Goal: Complete application form: Complete application form

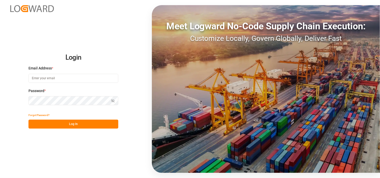
type input "[EMAIL_ADDRESS][DOMAIN_NAME]"
click at [77, 122] on button "Log In" at bounding box center [73, 123] width 90 height 9
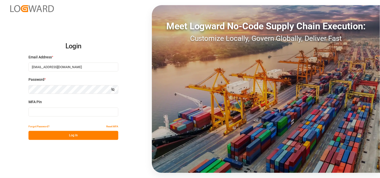
click at [60, 110] on input at bounding box center [73, 111] width 90 height 9
type input "391120"
click at [66, 134] on button "Log In" at bounding box center [73, 135] width 90 height 9
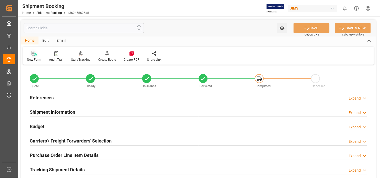
click at [34, 55] on icon at bounding box center [35, 54] width 3 height 3
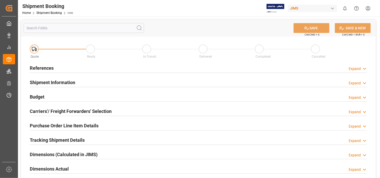
click at [46, 67] on h2 "References" at bounding box center [42, 67] width 24 height 7
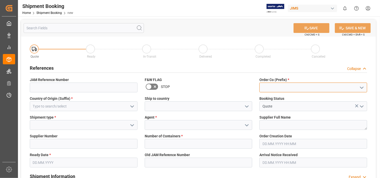
click at [286, 86] on input at bounding box center [314, 87] width 108 height 10
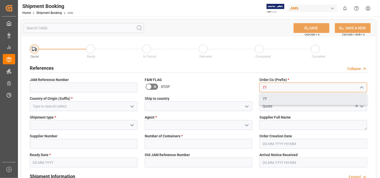
click at [273, 97] on div "77" at bounding box center [313, 99] width 107 height 12
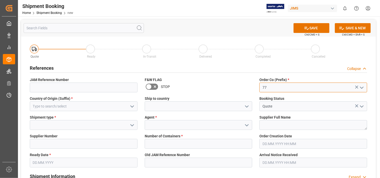
type input "77"
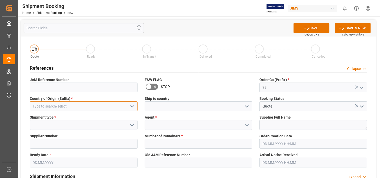
click at [76, 106] on input at bounding box center [84, 106] width 108 height 10
click at [83, 105] on input at bounding box center [84, 106] width 108 height 10
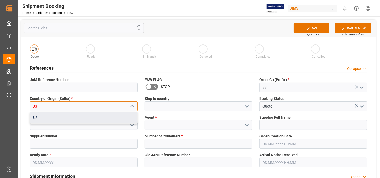
click at [92, 120] on div "US" at bounding box center [83, 118] width 107 height 12
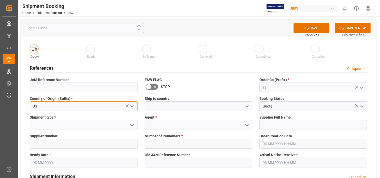
type input "US"
click at [131, 126] on icon "open menu" at bounding box center [132, 125] width 6 height 6
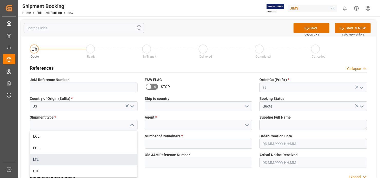
click at [97, 157] on div "LTL" at bounding box center [83, 160] width 107 height 12
type input "LTL"
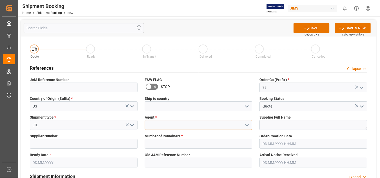
click at [199, 124] on input at bounding box center [199, 125] width 108 height 10
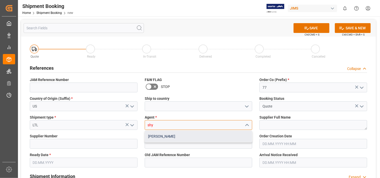
click at [200, 136] on div "[PERSON_NAME]" at bounding box center [198, 136] width 107 height 12
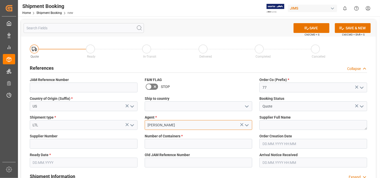
type input "[PERSON_NAME]"
click at [320, 126] on textarea at bounding box center [314, 125] width 108 height 10
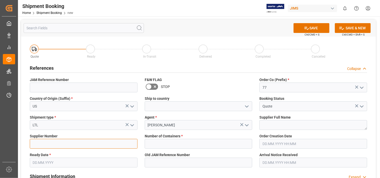
click at [48, 144] on input at bounding box center [84, 144] width 108 height 10
paste input "637151"
type input "637151"
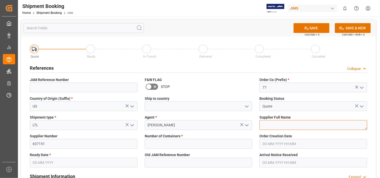
click at [282, 125] on textarea at bounding box center [314, 125] width 108 height 10
paste textarea "ASM (Ashun Sound Machine)"
type textarea "ASM (Ashun Sound Machine)"
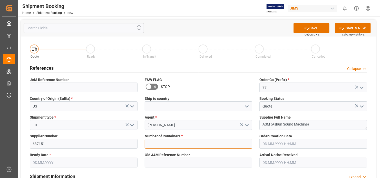
click at [231, 145] on input "text" at bounding box center [199, 144] width 108 height 10
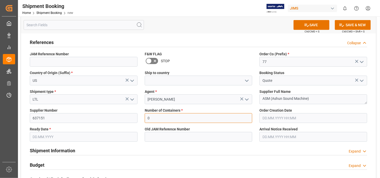
type input "0"
click at [52, 134] on input "text" at bounding box center [84, 137] width 108 height 10
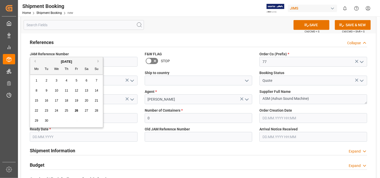
click at [77, 109] on span "26" at bounding box center [76, 111] width 3 height 4
type input "[DATE]"
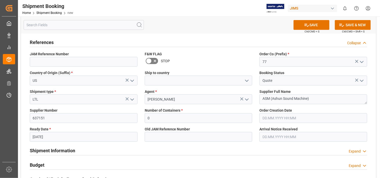
scroll to position [0, 0]
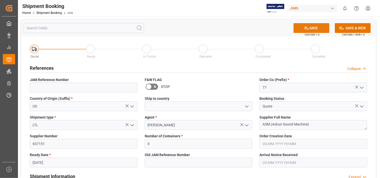
click at [310, 27] on button "SAVE" at bounding box center [312, 28] width 36 height 10
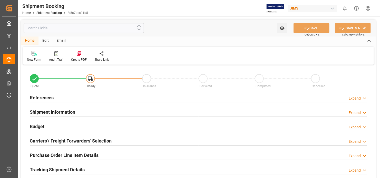
type input "0"
type input "[DATE]"
click at [43, 96] on h2 "References" at bounding box center [42, 97] width 24 height 7
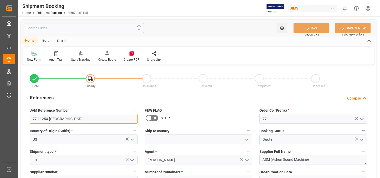
drag, startPoint x: 53, startPoint y: 118, endPoint x: 29, endPoint y: 120, distance: 24.5
click at [29, 120] on div "JAM Reference Number 77-11254-US" at bounding box center [83, 115] width 115 height 21
click at [34, 57] on div "New Form" at bounding box center [34, 56] width 22 height 11
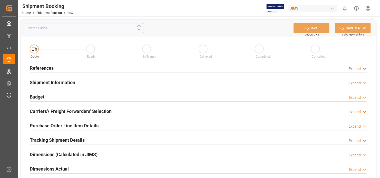
click at [41, 67] on h2 "References" at bounding box center [42, 67] width 24 height 7
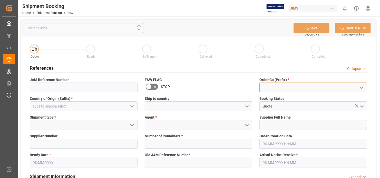
click at [293, 87] on input at bounding box center [314, 87] width 108 height 10
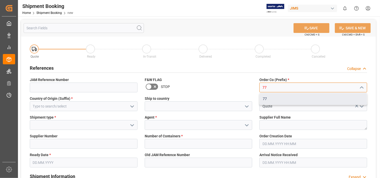
click at [289, 98] on div "77" at bounding box center [313, 99] width 107 height 12
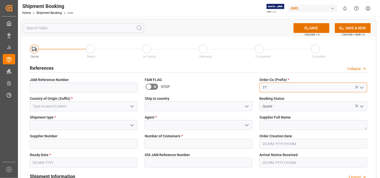
type input "77"
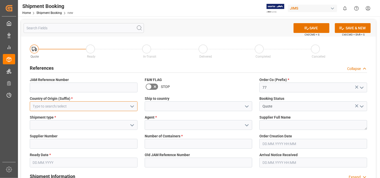
click at [65, 103] on input at bounding box center [84, 106] width 108 height 10
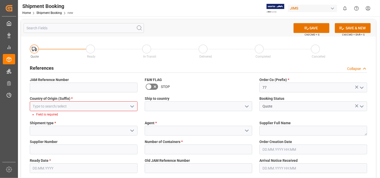
click at [97, 104] on input at bounding box center [84, 106] width 108 height 10
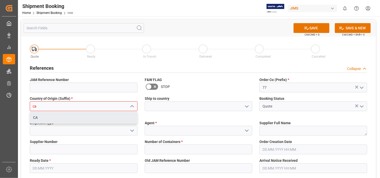
click at [94, 116] on div "CA" at bounding box center [83, 118] width 107 height 12
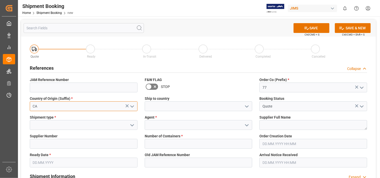
type input "CA"
click at [215, 126] on input at bounding box center [199, 125] width 108 height 10
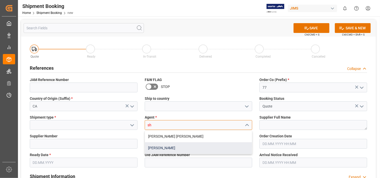
click at [215, 150] on div "[PERSON_NAME]" at bounding box center [198, 148] width 107 height 12
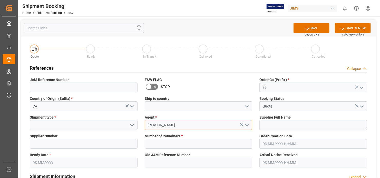
type input "[PERSON_NAME]"
click at [131, 125] on polyline "open menu" at bounding box center [132, 125] width 3 height 2
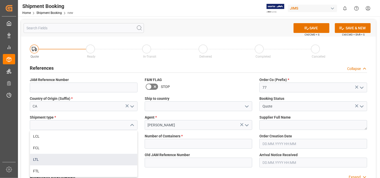
click at [103, 160] on div "LTL" at bounding box center [83, 160] width 107 height 12
type input "LTL"
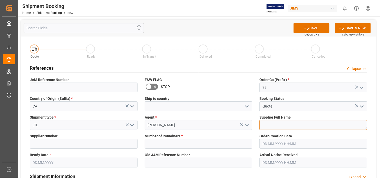
click at [314, 126] on textarea at bounding box center [314, 125] width 108 height 10
type textarea "Digi Key Canada"
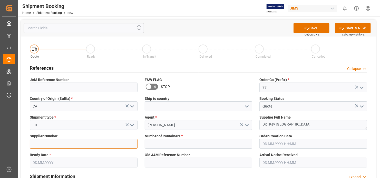
click at [47, 143] on input at bounding box center [84, 144] width 108 height 10
click at [51, 142] on input at bounding box center [84, 144] width 108 height 10
paste input "169166"
type input "169166"
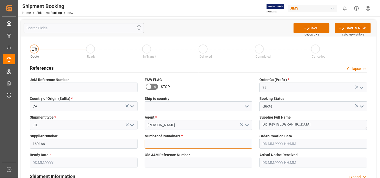
click at [183, 145] on input "text" at bounding box center [199, 144] width 108 height 10
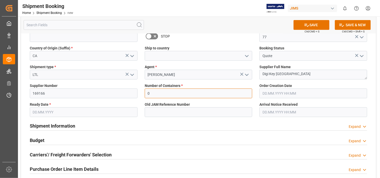
scroll to position [51, 0]
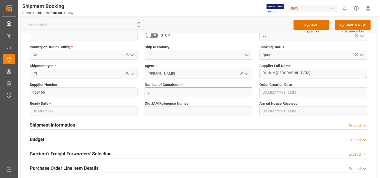
type input "0"
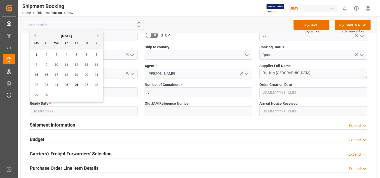
click at [102, 112] on input "text" at bounding box center [84, 111] width 108 height 10
click at [75, 84] on span "26" at bounding box center [76, 85] width 3 height 4
type input "[DATE]"
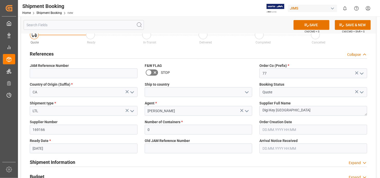
scroll to position [0, 0]
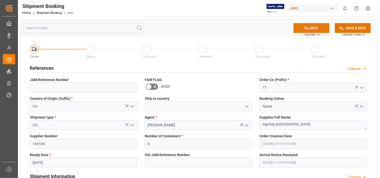
click at [316, 26] on button "SAVE" at bounding box center [312, 28] width 36 height 10
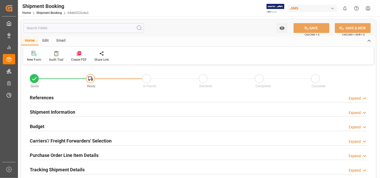
type input "0"
type input "[DATE]"
click at [45, 96] on h2 "References" at bounding box center [42, 97] width 24 height 7
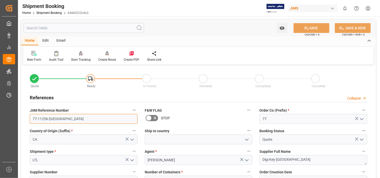
drag, startPoint x: 55, startPoint y: 118, endPoint x: 20, endPoint y: 119, distance: 34.9
